Goal: Find specific page/section: Locate a particular part of the current website

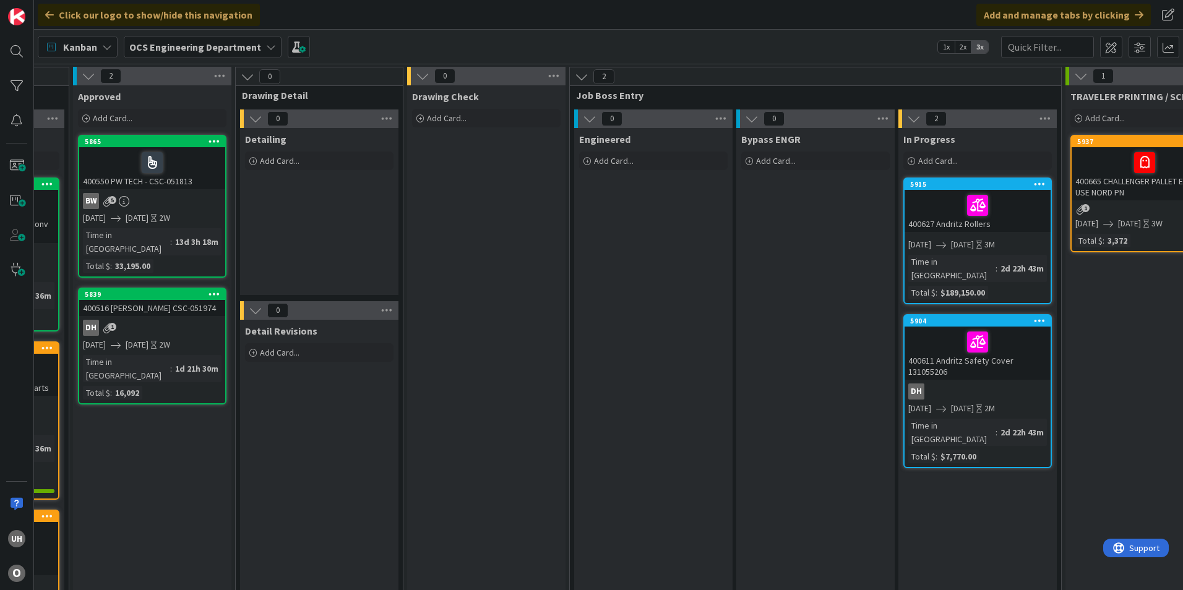
scroll to position [0, 1078]
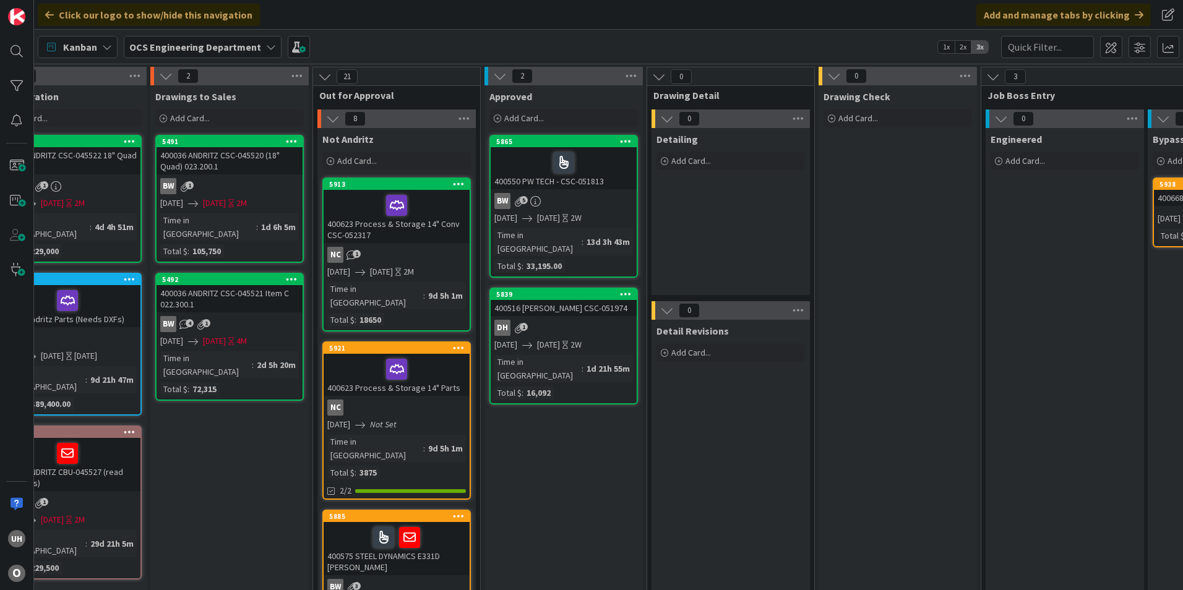
scroll to position [0, 1078]
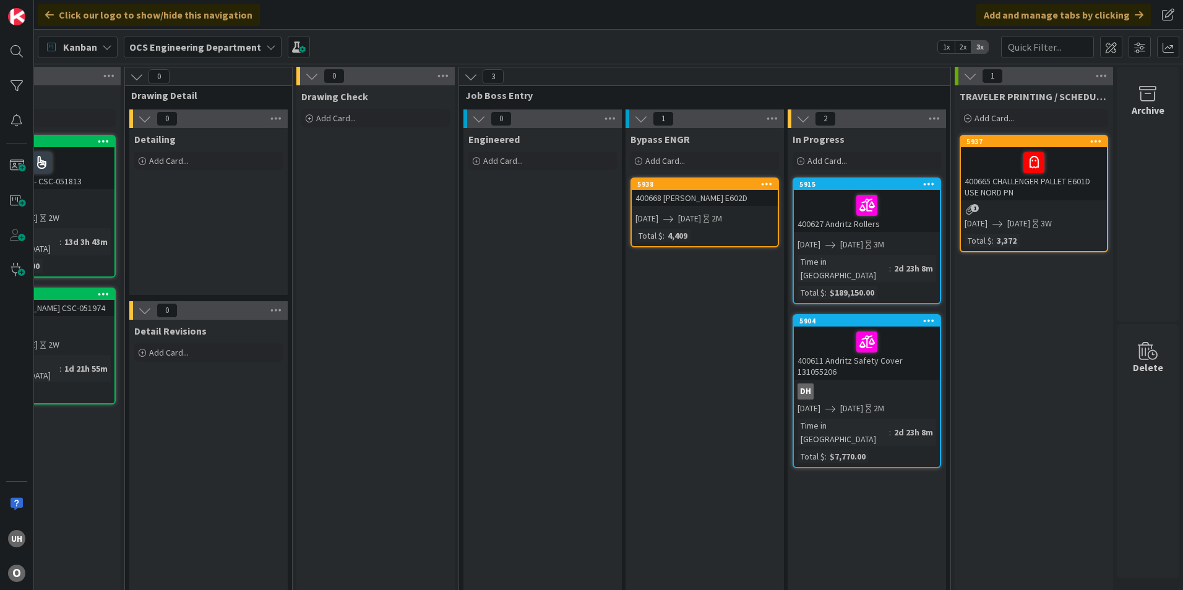
click at [695, 193] on div "400668 [PERSON_NAME] E602D" at bounding box center [705, 198] width 146 height 16
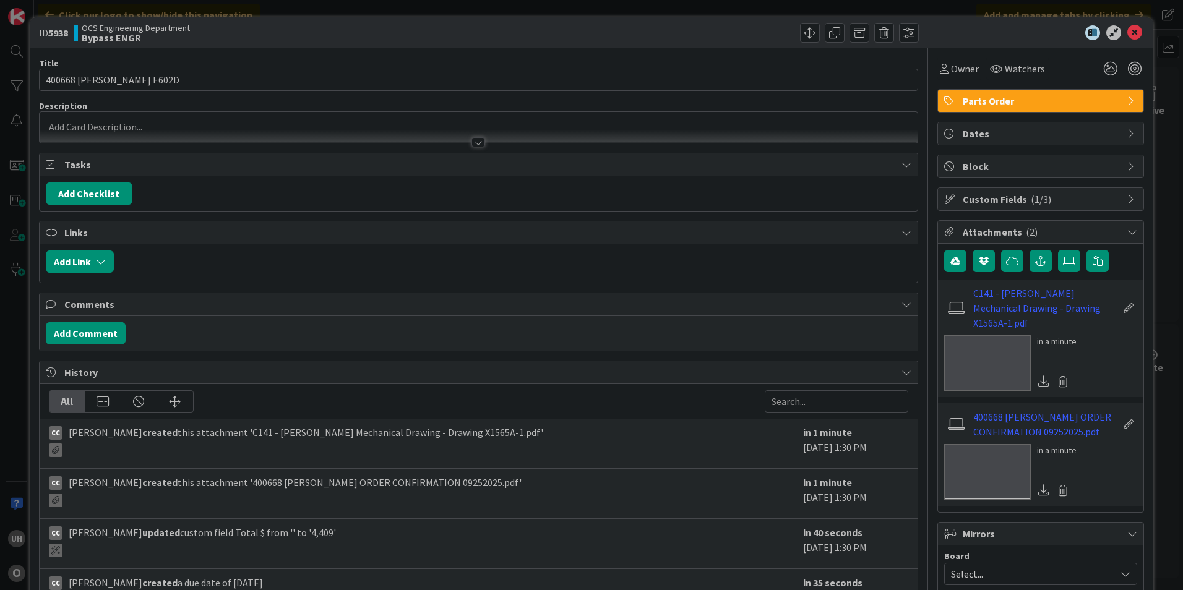
click at [472, 140] on div at bounding box center [478, 142] width 14 height 10
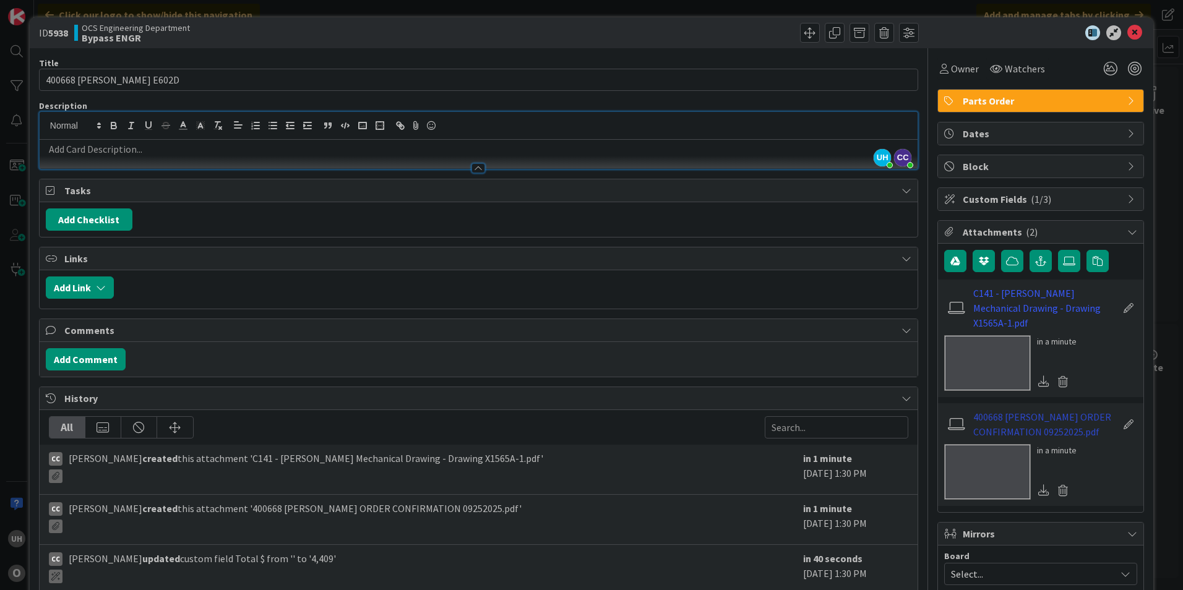
click at [1043, 419] on link "400668 PURVIS CASPER ORDER CONFIRMATION 09252025.pdf" at bounding box center [1045, 425] width 144 height 30
click at [1129, 30] on icon at bounding box center [1134, 32] width 15 height 15
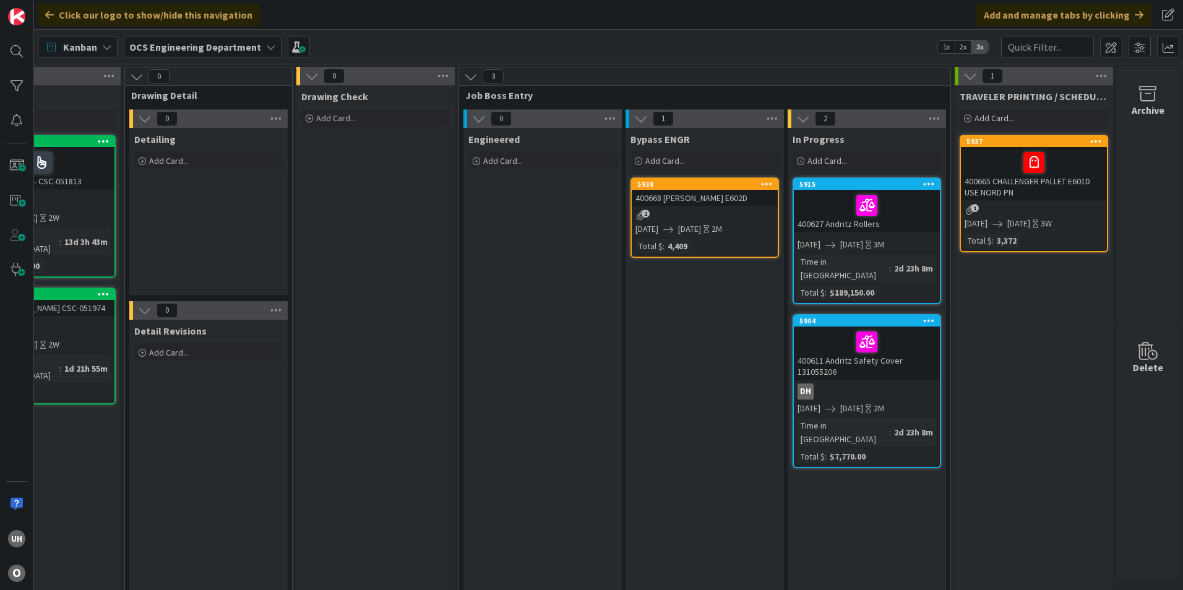
click at [685, 219] on div "2" at bounding box center [705, 215] width 146 height 11
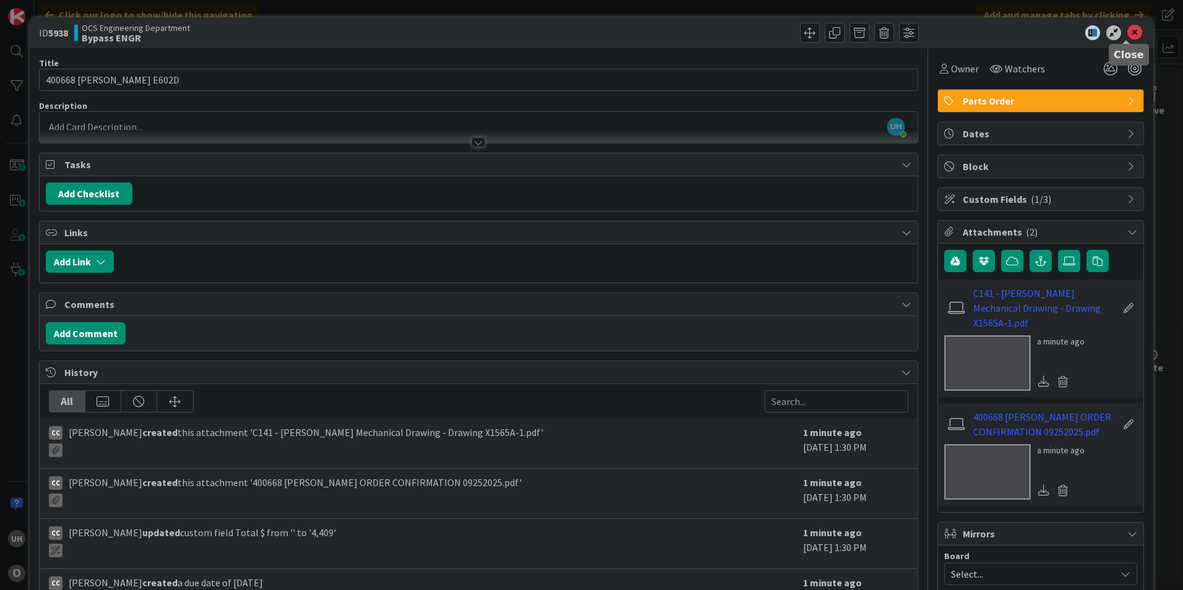
click at [1127, 32] on icon at bounding box center [1134, 32] width 15 height 15
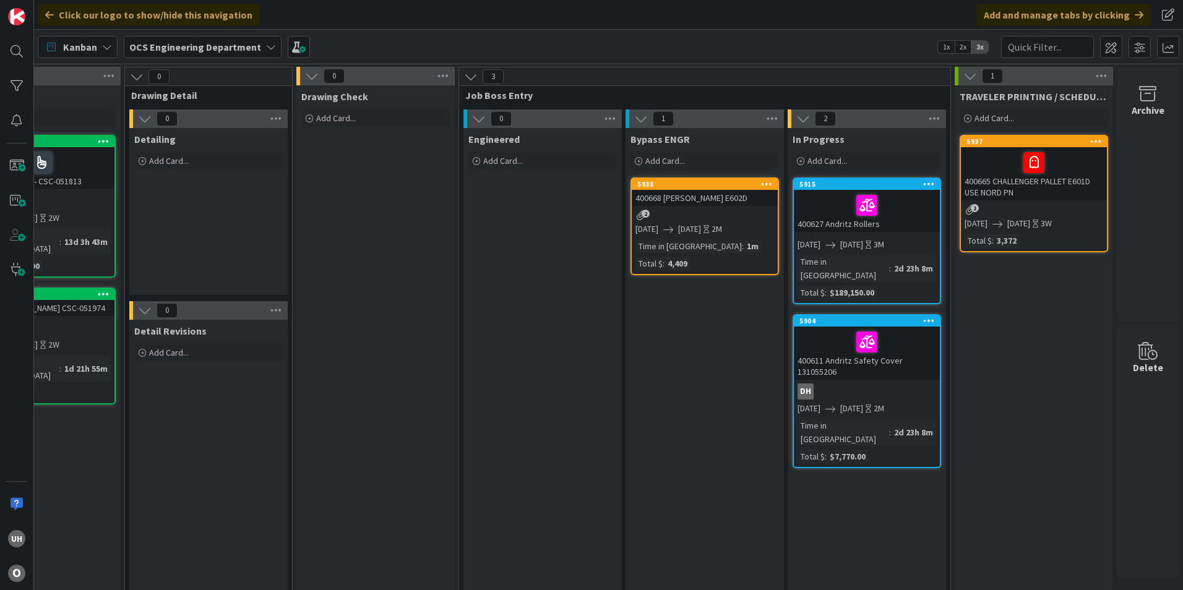
click at [687, 226] on span "[DATE]" at bounding box center [689, 229] width 23 height 13
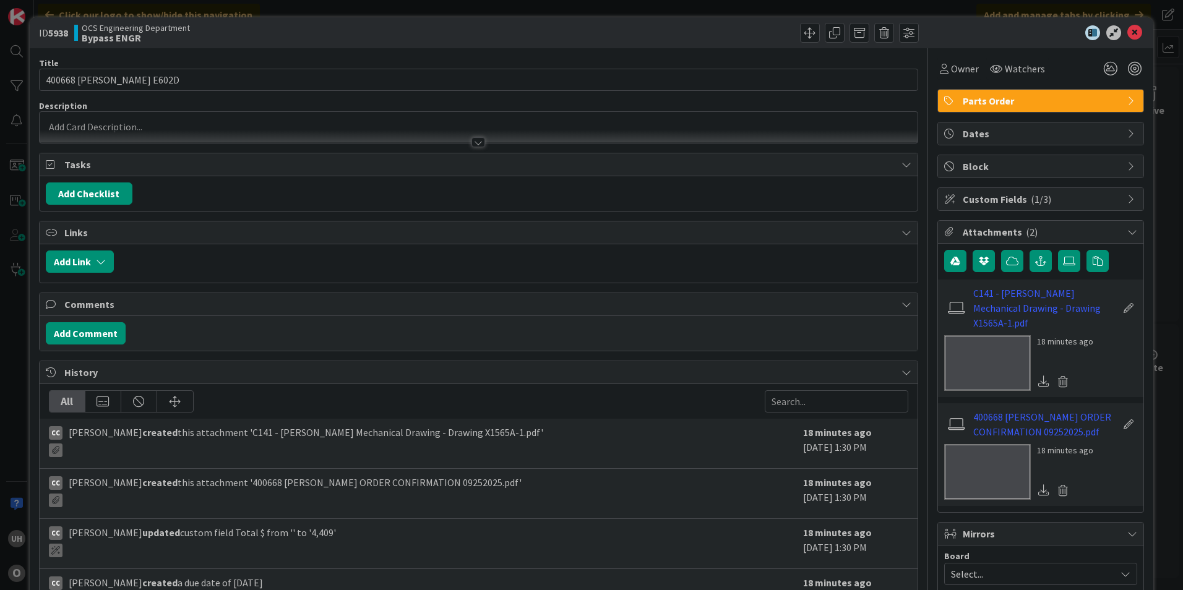
click at [1127, 31] on icon at bounding box center [1134, 32] width 15 height 15
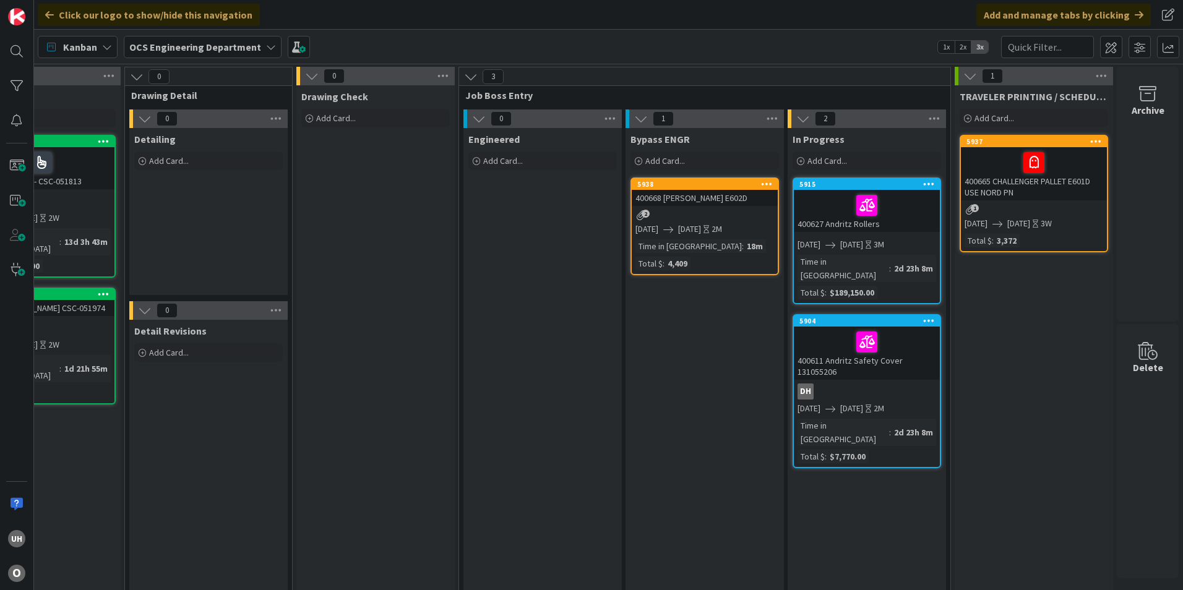
click at [679, 197] on div "400668 [PERSON_NAME] E602D" at bounding box center [705, 198] width 146 height 16
